Goal: Task Accomplishment & Management: Manage account settings

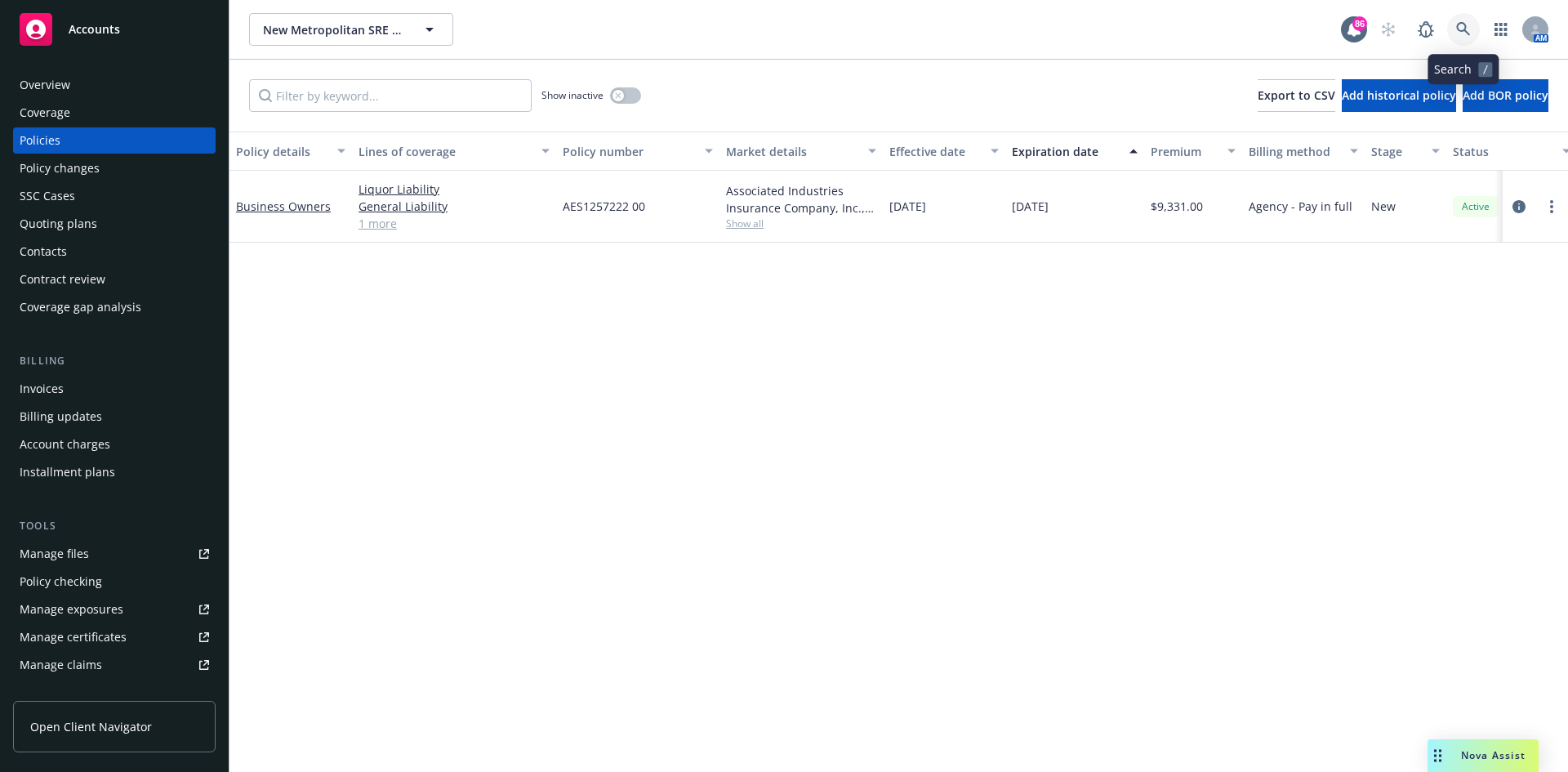
click at [1473, 25] on link at bounding box center [1464, 29] width 33 height 33
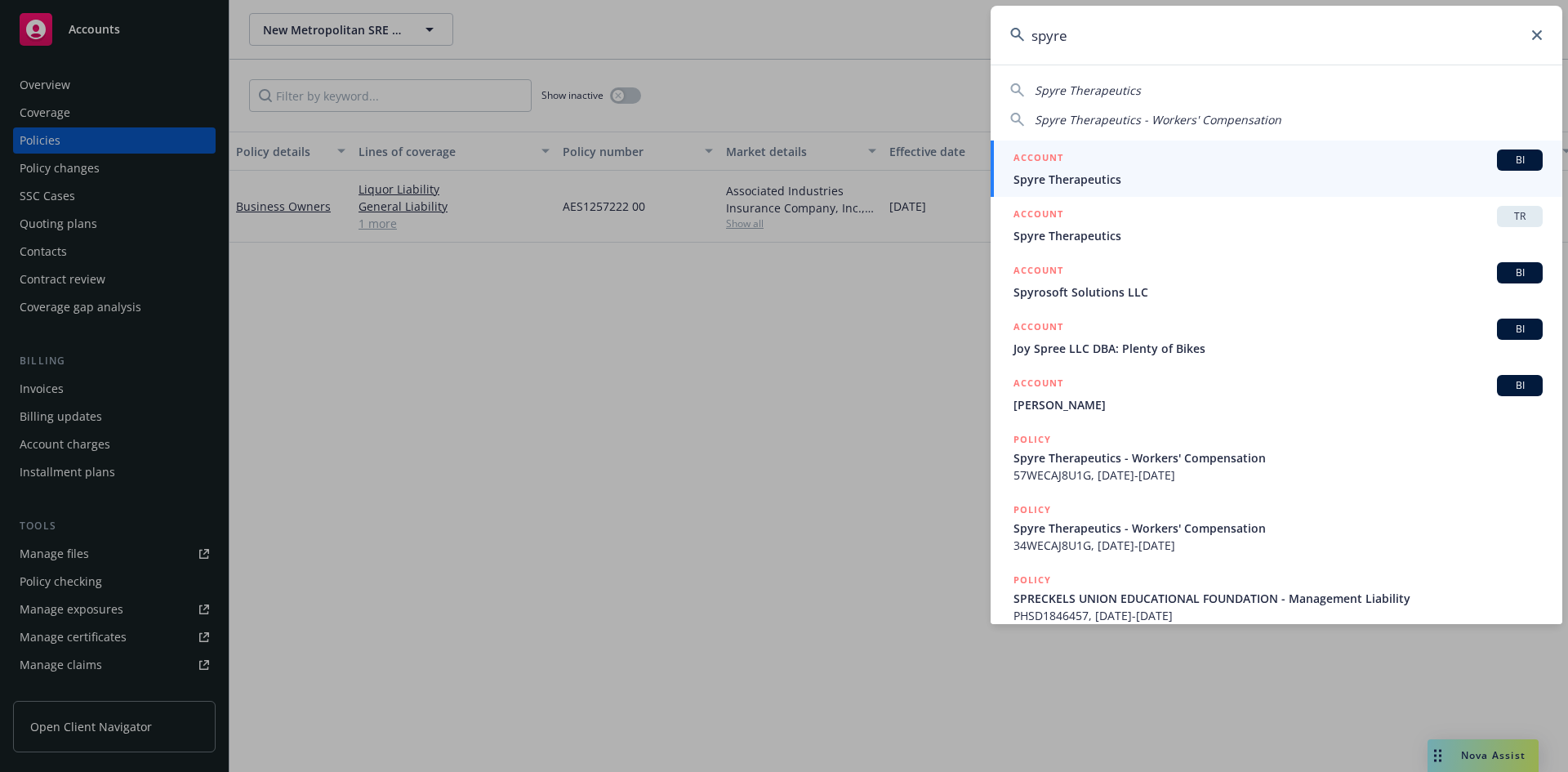
type input "spyre"
click at [1056, 154] on h5 "ACCOUNT" at bounding box center [1038, 159] width 50 height 19
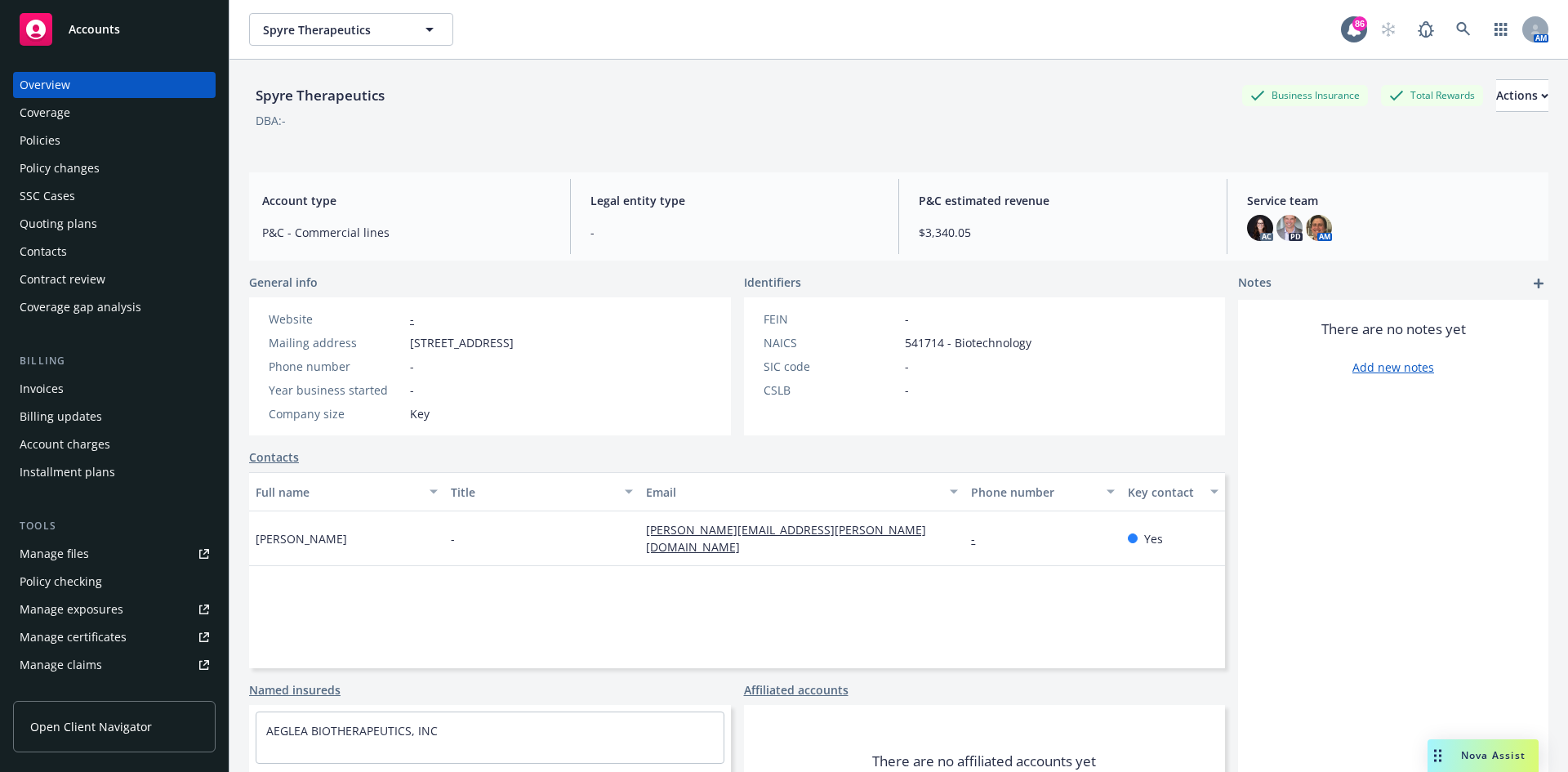
click at [134, 145] on div "Policies" at bounding box center [114, 140] width 189 height 26
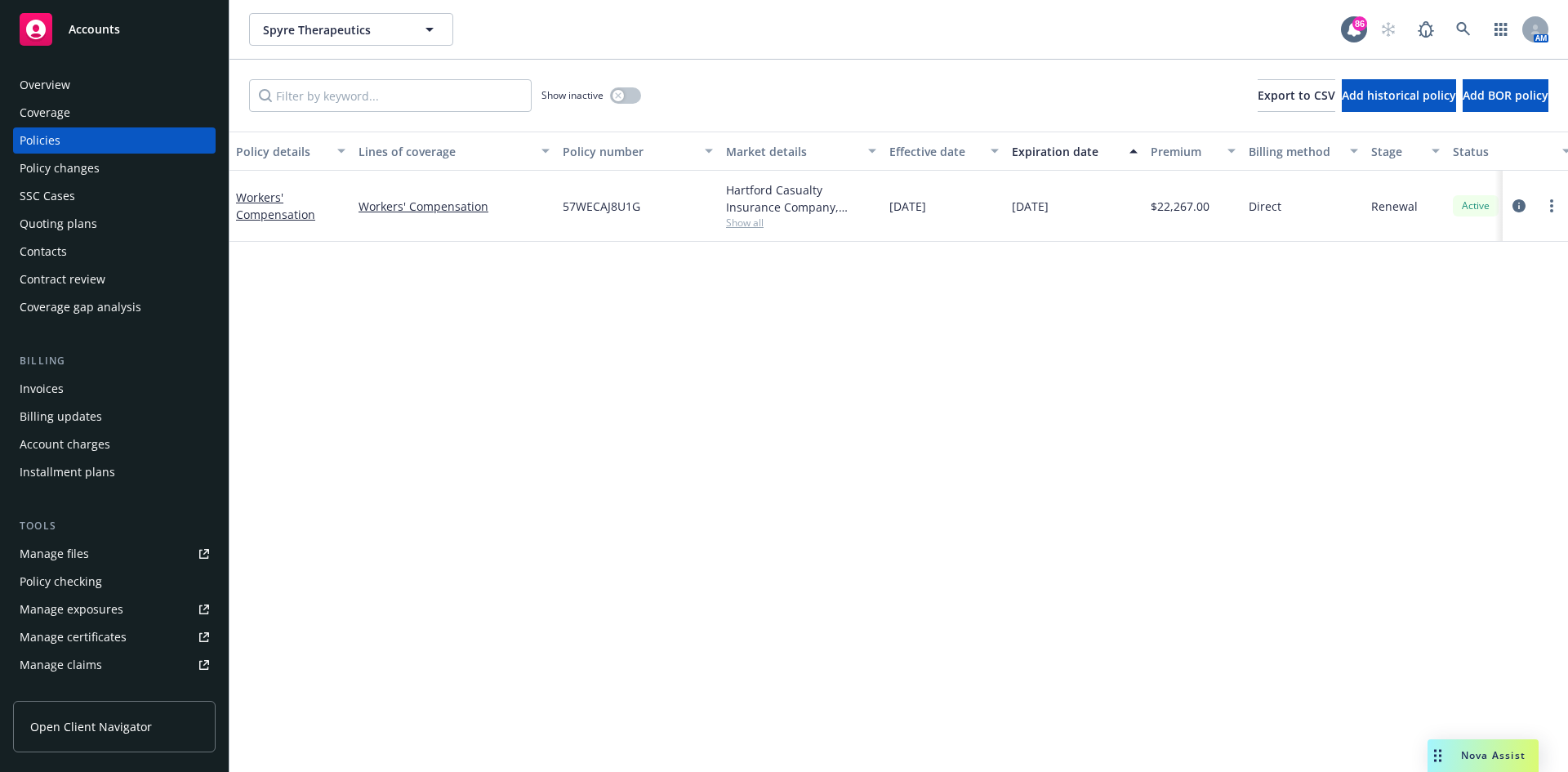
click at [59, 384] on div "Invoices" at bounding box center [41, 389] width 44 height 26
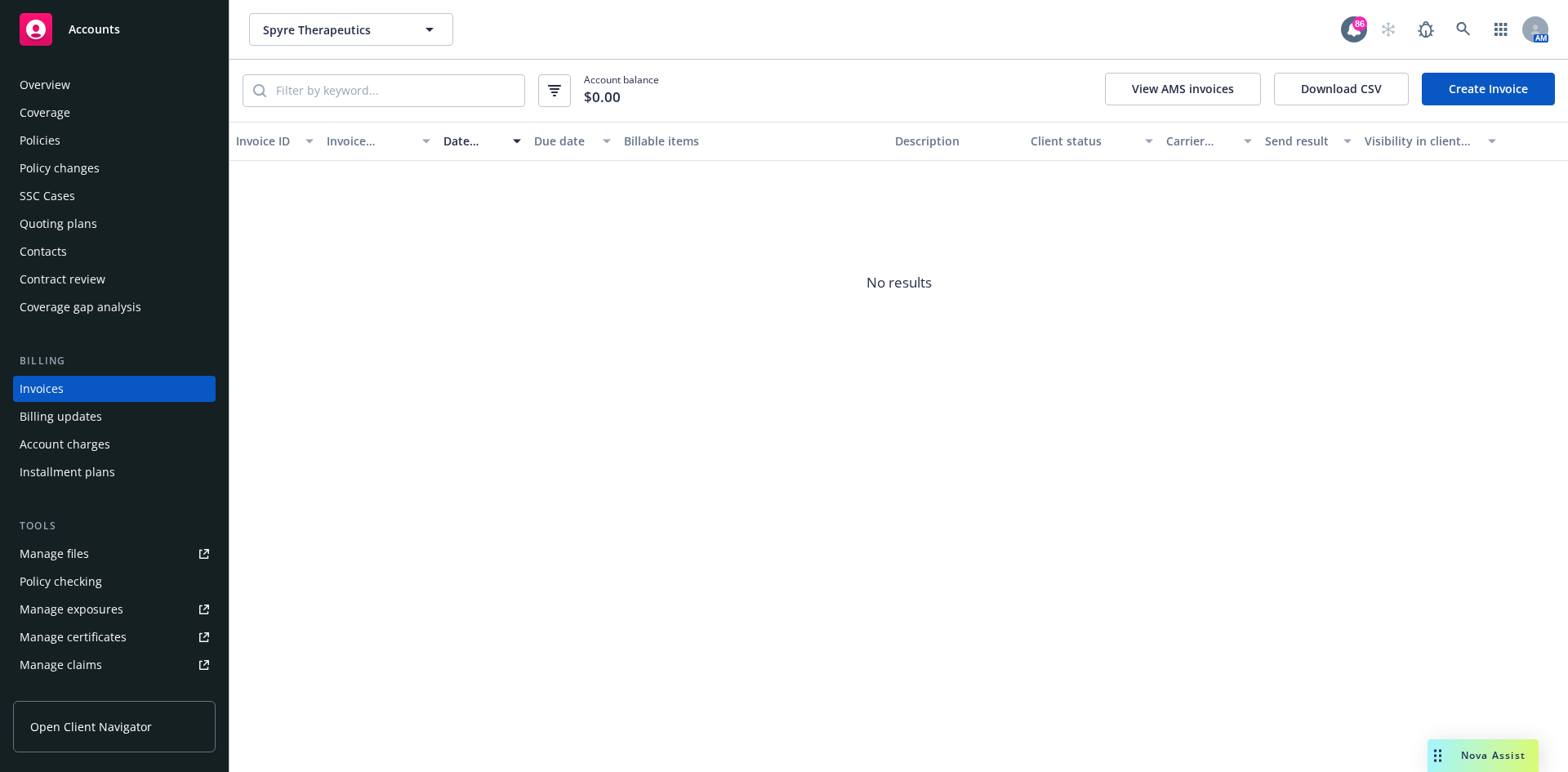
click at [72, 148] on div "Policies" at bounding box center [114, 140] width 189 height 26
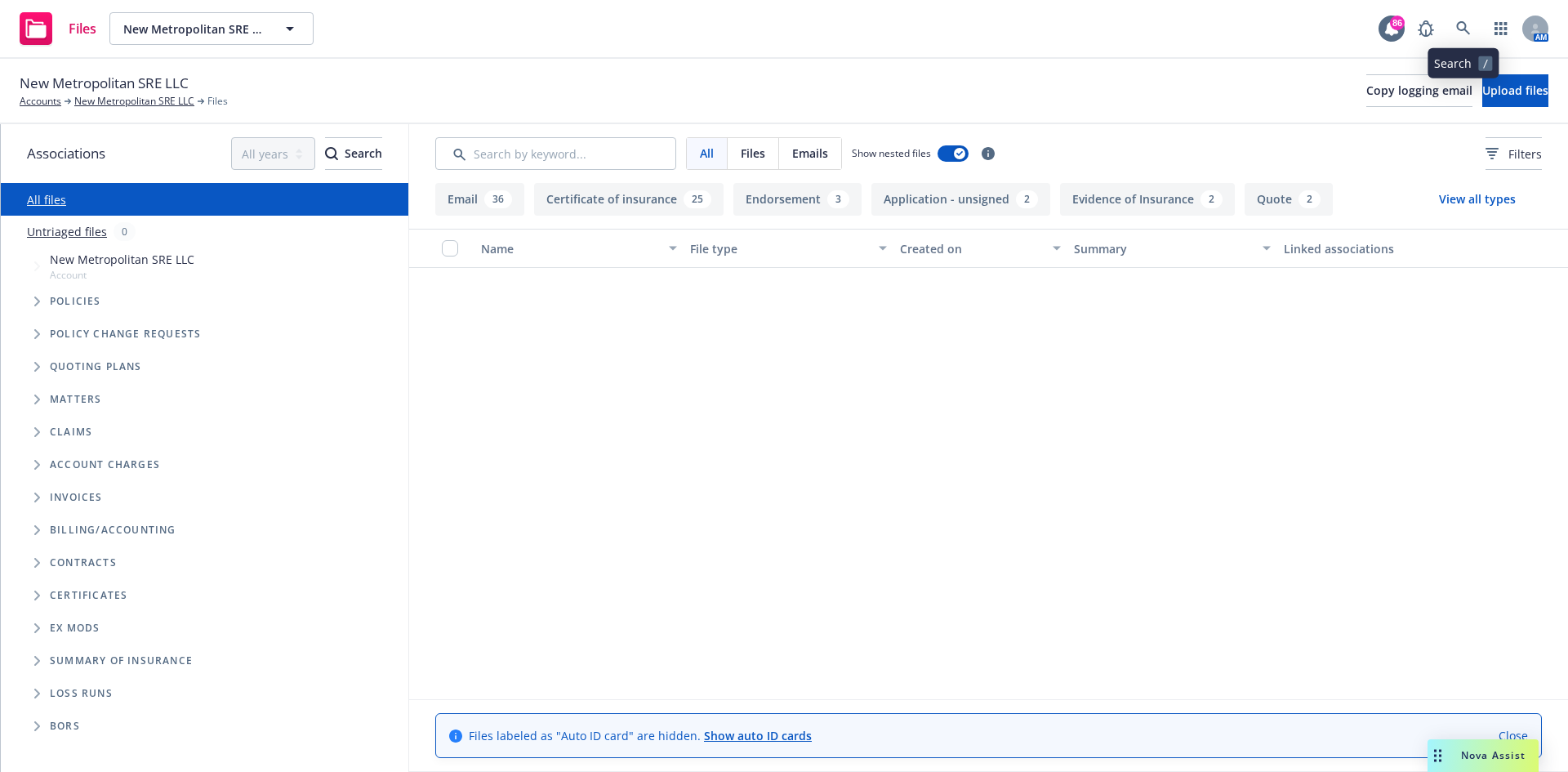
scroll to position [2205, 0]
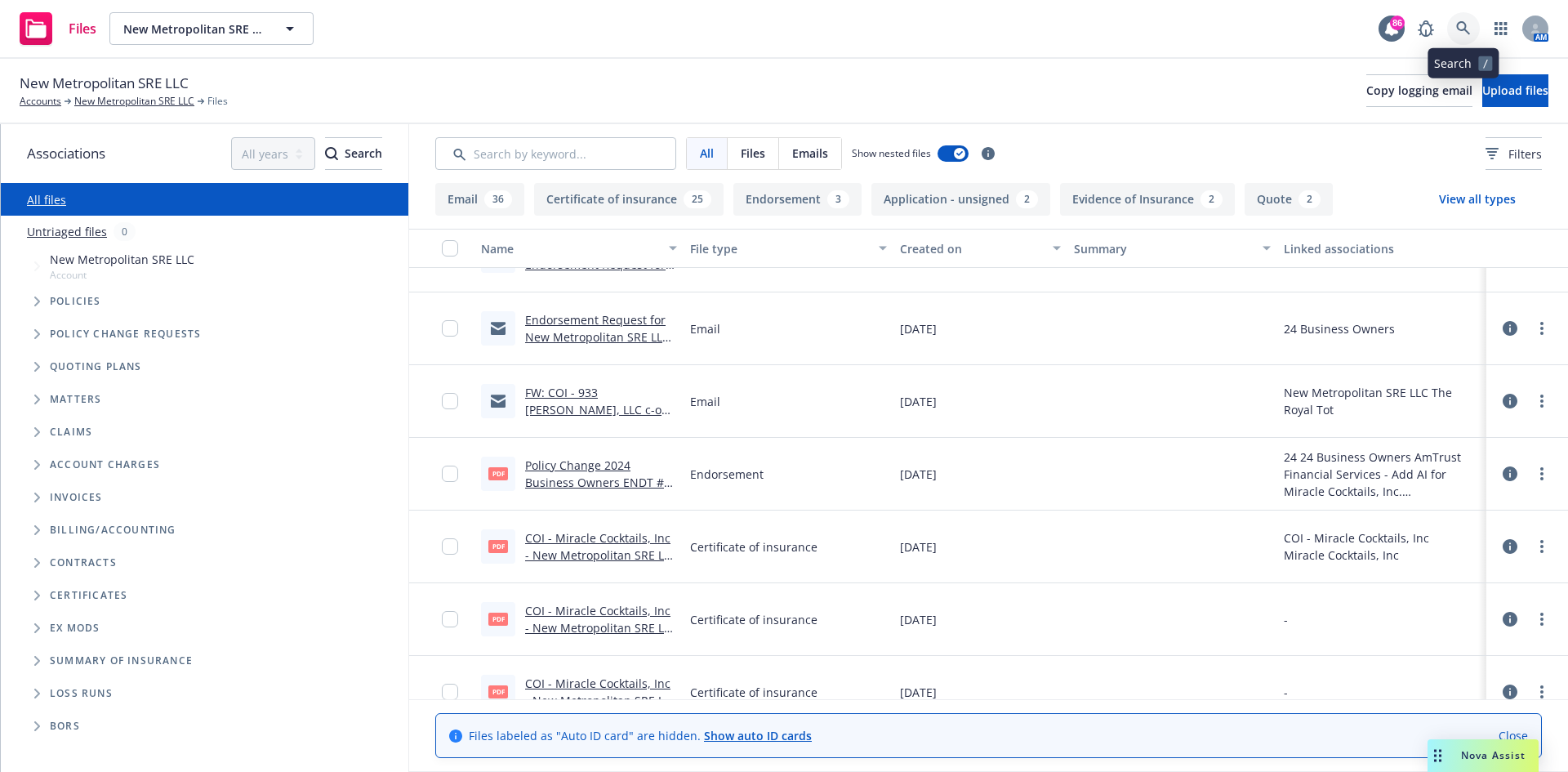
click at [1460, 21] on icon at bounding box center [1463, 28] width 14 height 14
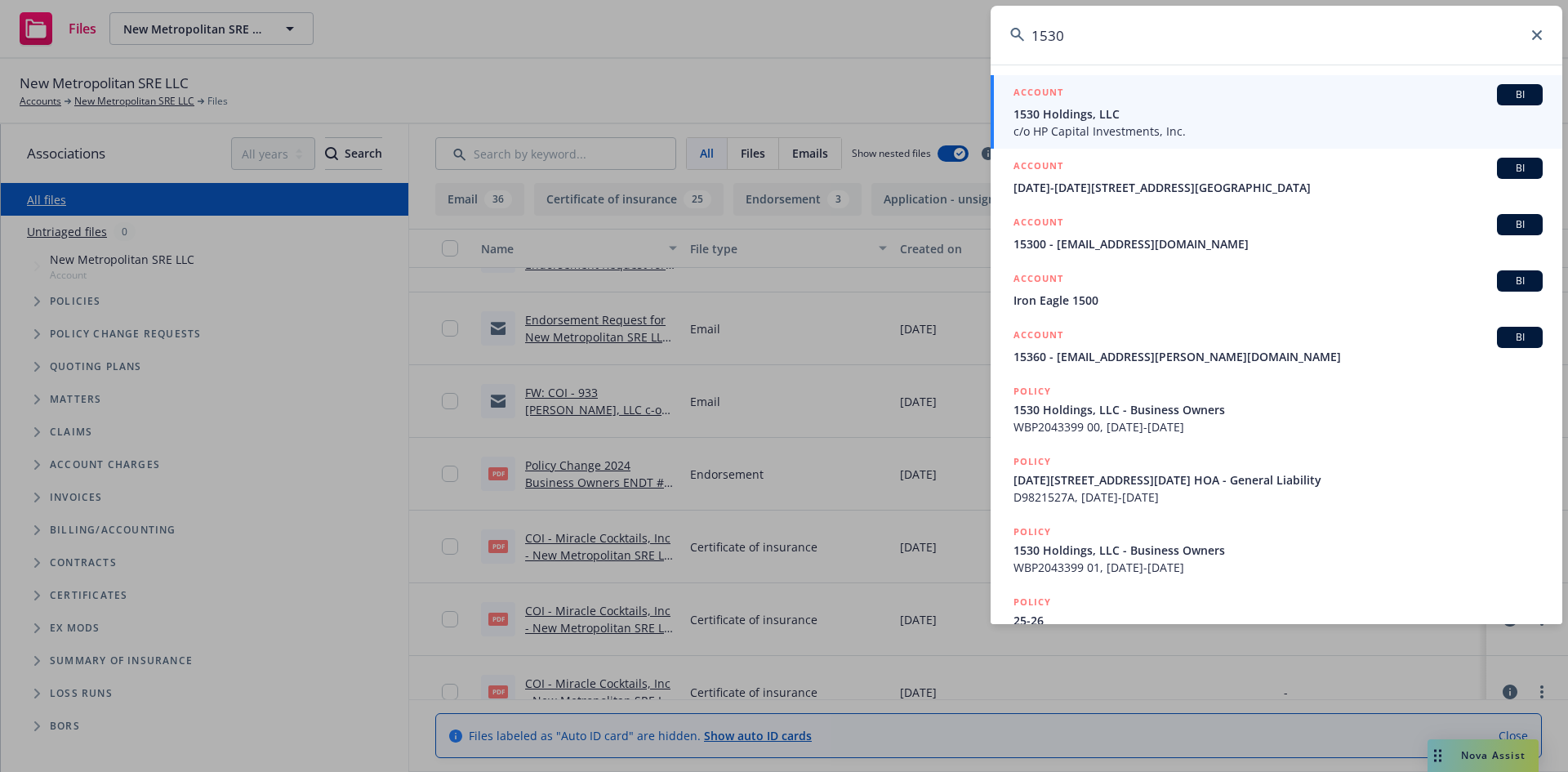
type input "1530"
click at [1035, 88] on h5 "ACCOUNT" at bounding box center [1038, 93] width 50 height 19
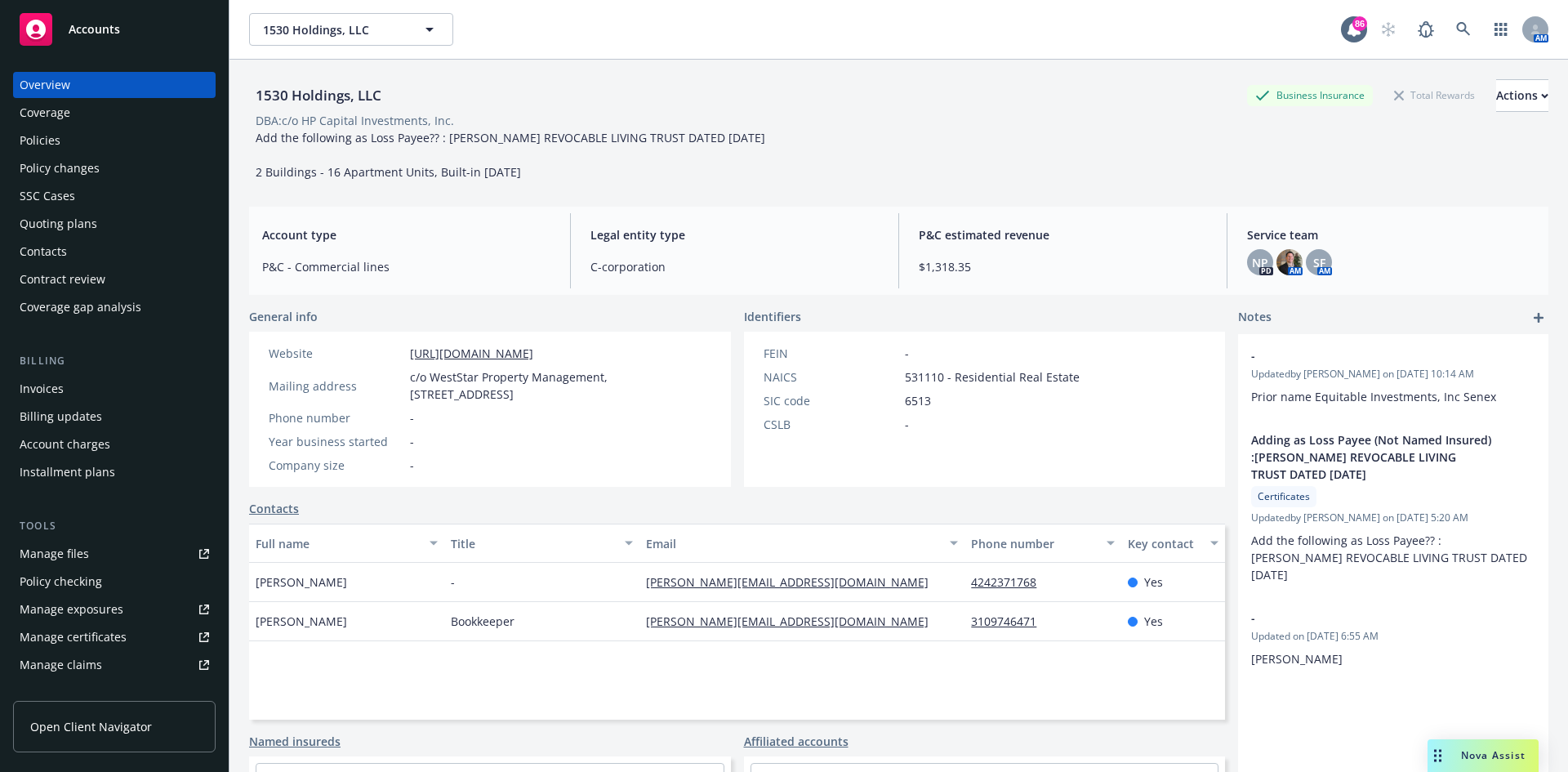
click at [124, 642] on link "Manage certificates" at bounding box center [114, 637] width 203 height 26
